Goal: Transaction & Acquisition: Obtain resource

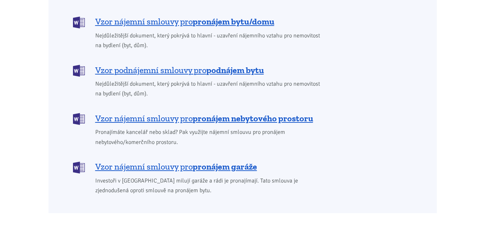
scroll to position [660, 0]
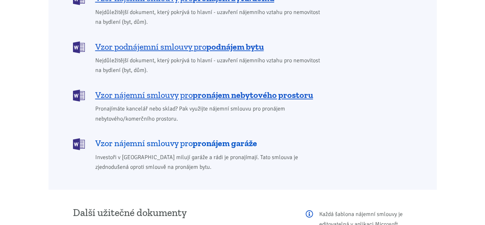
click at [191, 137] on span "Vzor nájemní smlouvy pro pronájem garáže" at bounding box center [176, 143] width 162 height 12
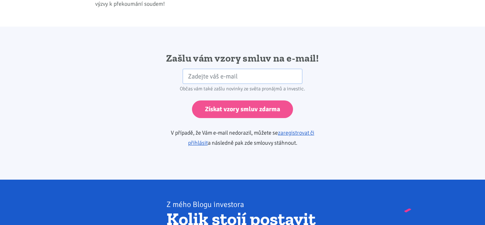
scroll to position [1202, 0]
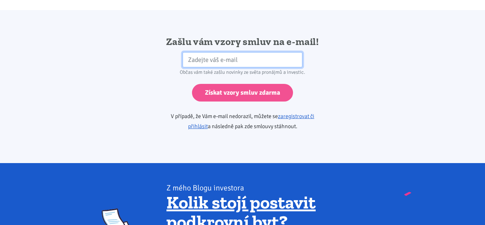
click at [196, 52] on input "email" at bounding box center [243, 59] width 120 height 15
type input "[EMAIL_ADDRESS][DOMAIN_NAME]"
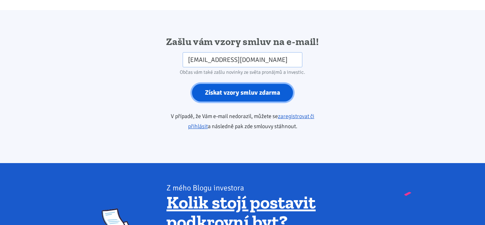
click at [238, 85] on input "Získat vzory smluv zdarma" at bounding box center [242, 93] width 101 height 18
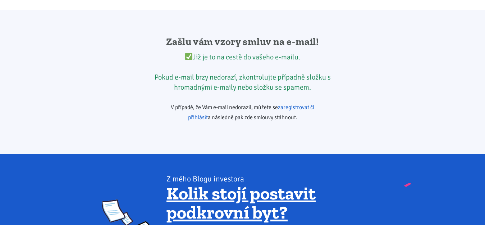
click at [304, 104] on link "zaregistrovat či přihlásit" at bounding box center [251, 112] width 127 height 17
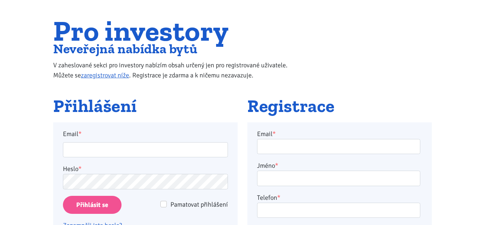
scroll to position [46, 0]
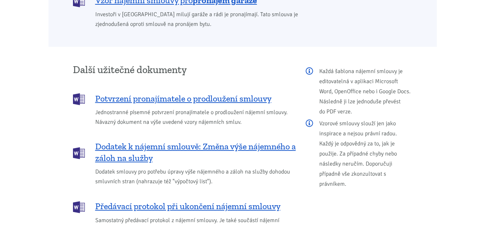
scroll to position [660, 0]
